Goal: Find specific page/section: Find specific page/section

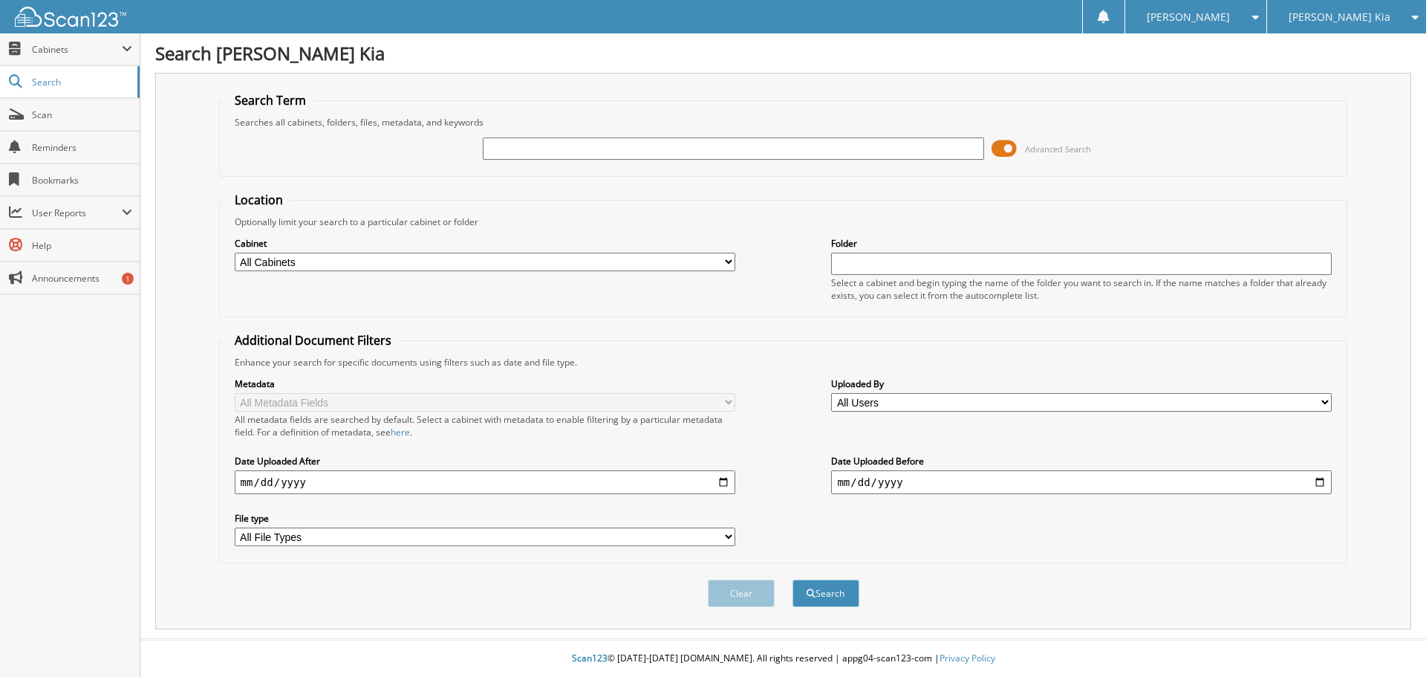
click at [565, 152] on input "text" at bounding box center [733, 148] width 501 height 22
type input "133939"
click at [793, 579] on button "Search" at bounding box center [826, 592] width 67 height 27
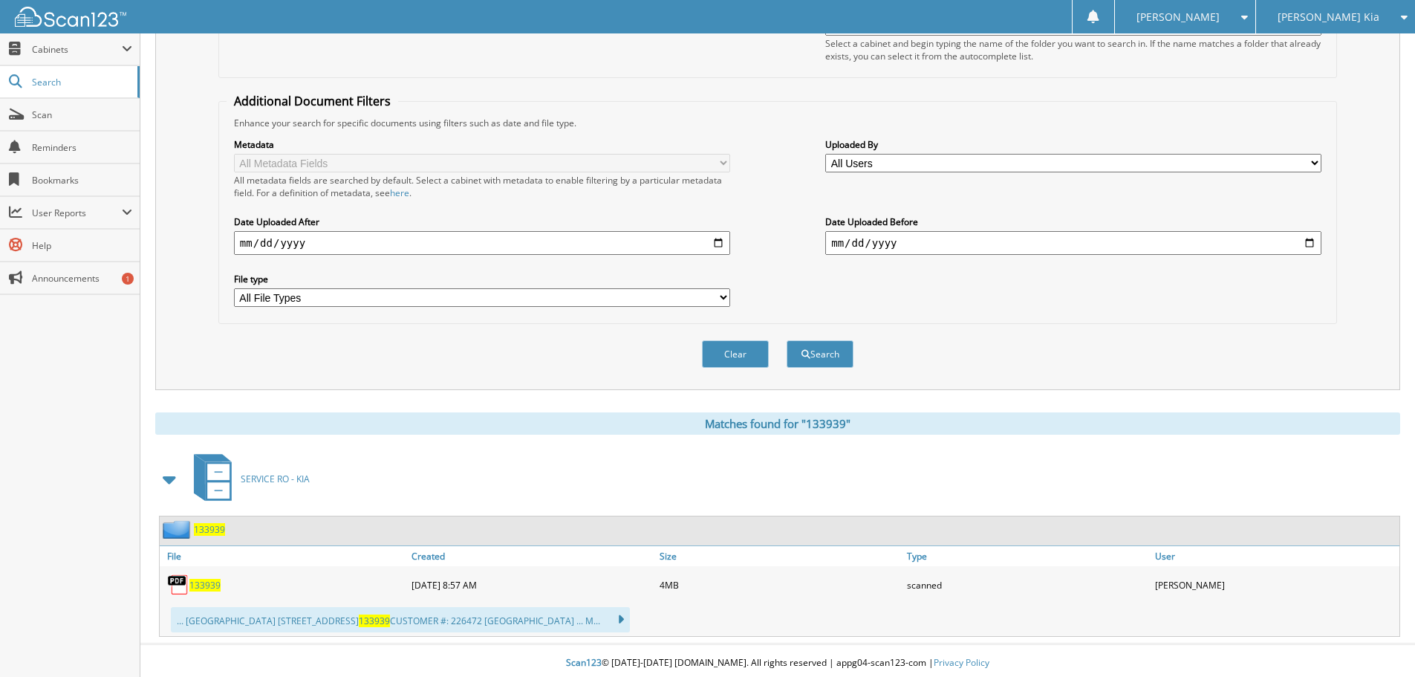
scroll to position [244, 0]
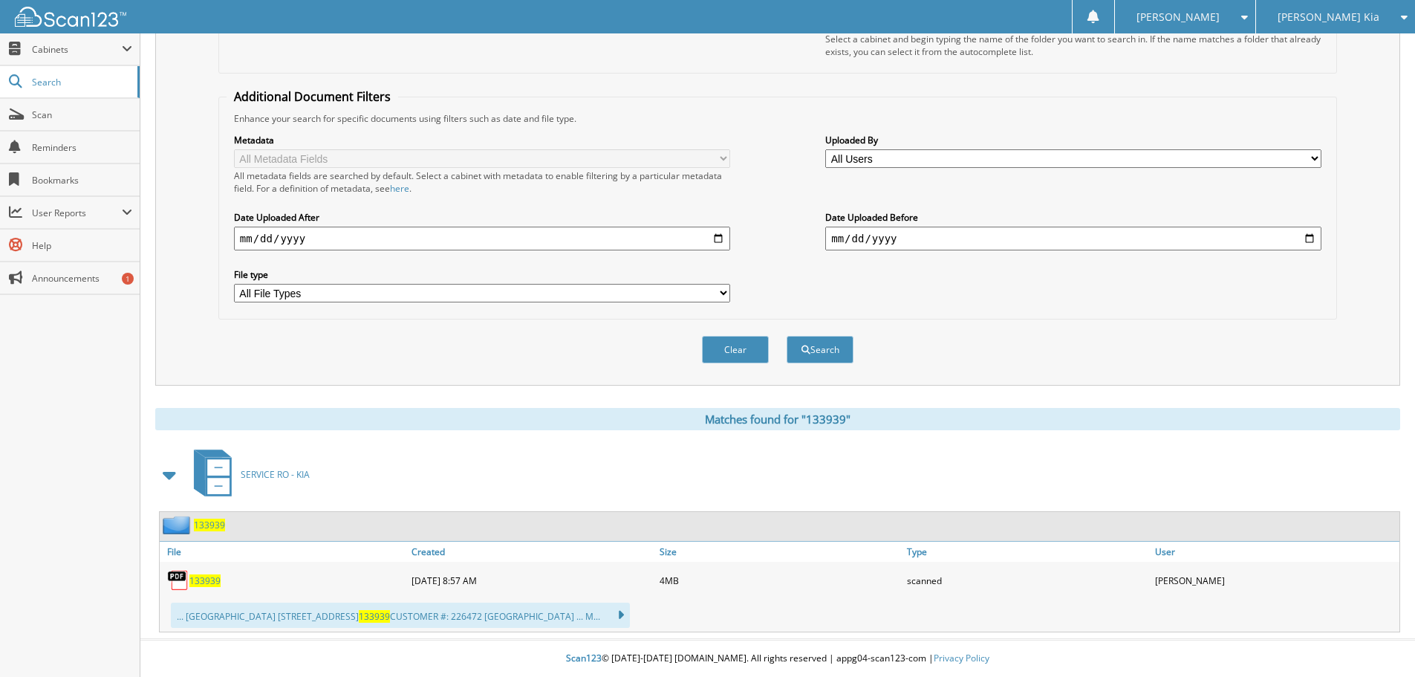
click at [205, 584] on span "133939" at bounding box center [204, 580] width 31 height 13
